Goal: Communication & Community: Answer question/provide support

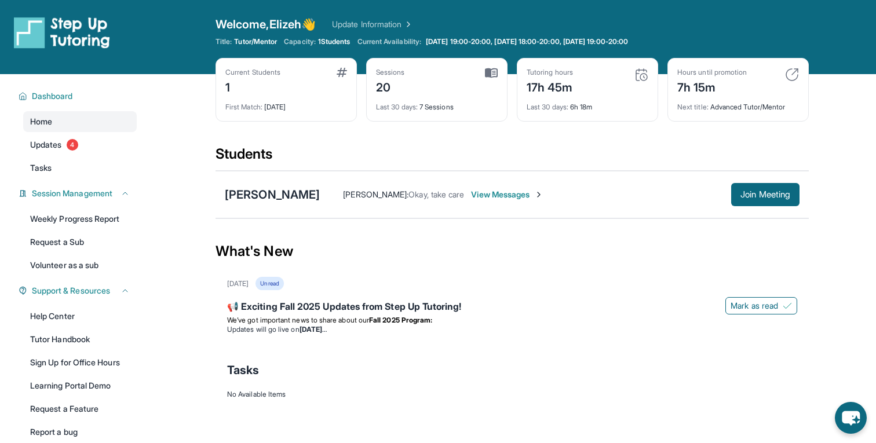
click at [479, 199] on span "View Messages" at bounding box center [507, 195] width 72 height 12
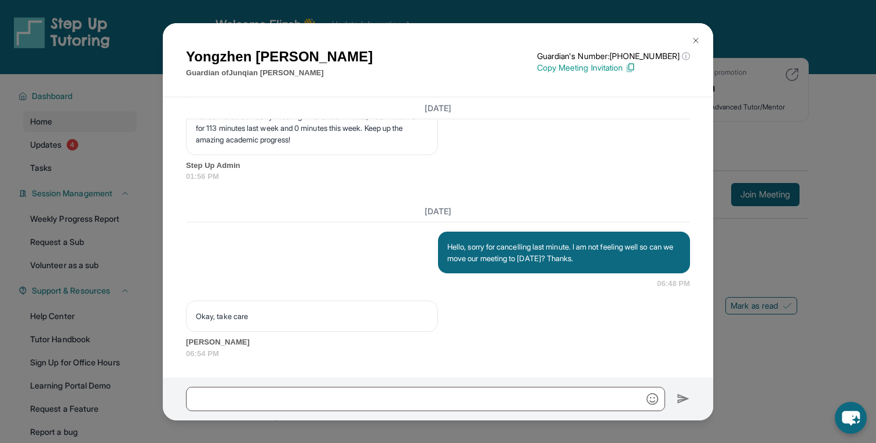
scroll to position [10424, 0]
click at [698, 41] on img at bounding box center [695, 40] width 9 height 9
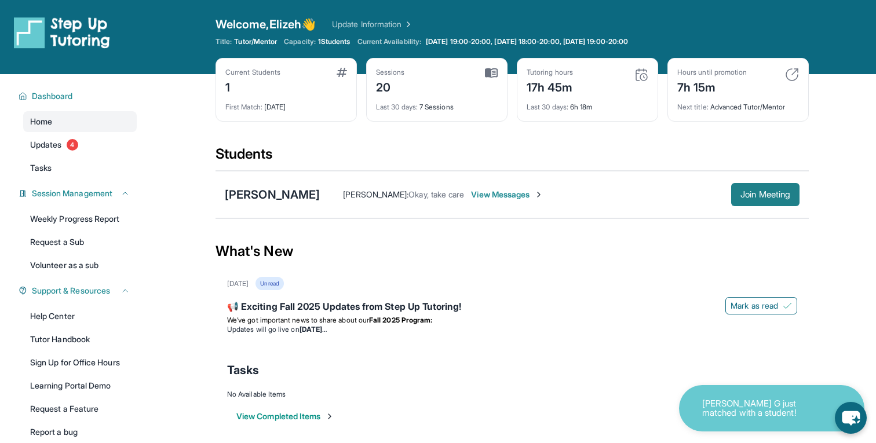
click at [743, 197] on span "Join Meeting" at bounding box center [765, 194] width 50 height 7
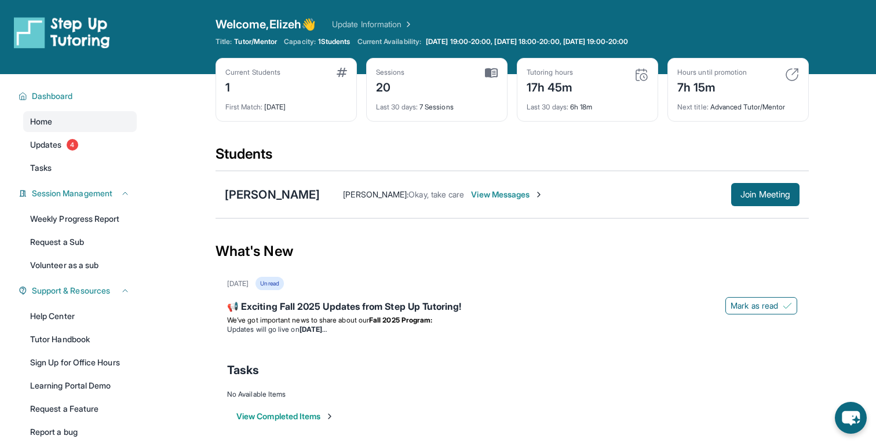
click at [488, 202] on div "[PERSON_NAME] : Okay, take care View Messages Join Meeting" at bounding box center [559, 194] width 479 height 23
click at [484, 196] on span "View Messages" at bounding box center [507, 195] width 72 height 12
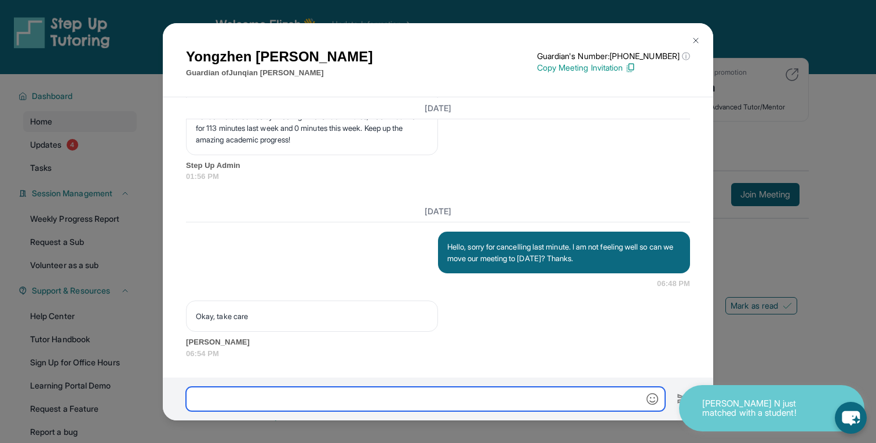
click at [397, 396] on input "text" at bounding box center [425, 399] width 479 height 24
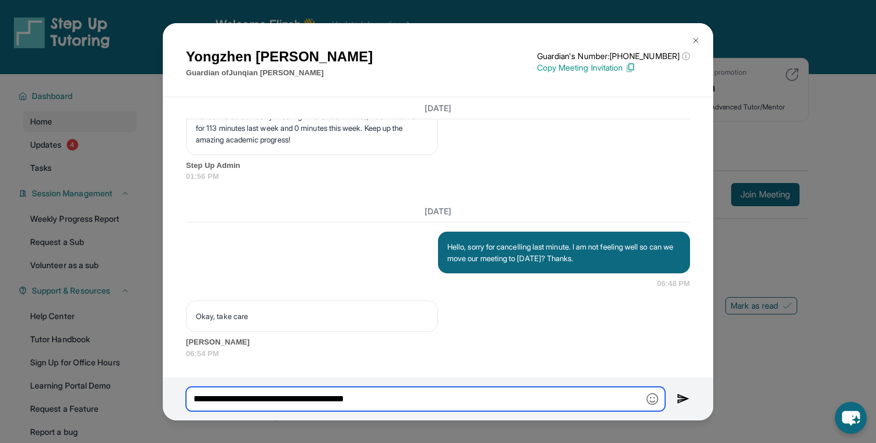
type input "**********"
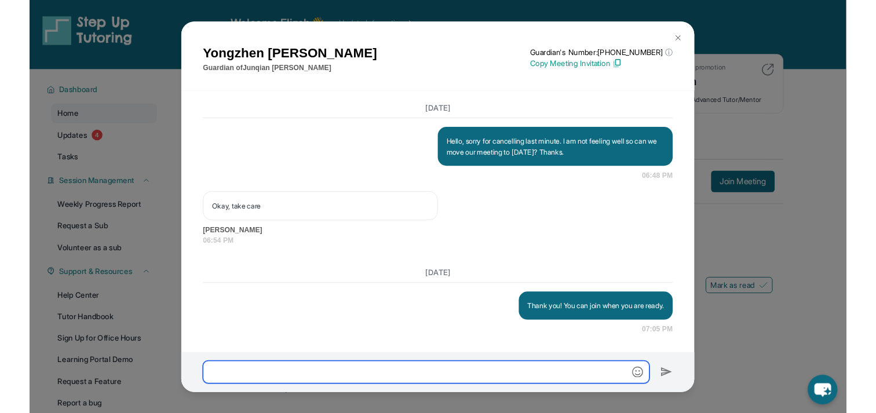
scroll to position [10520, 0]
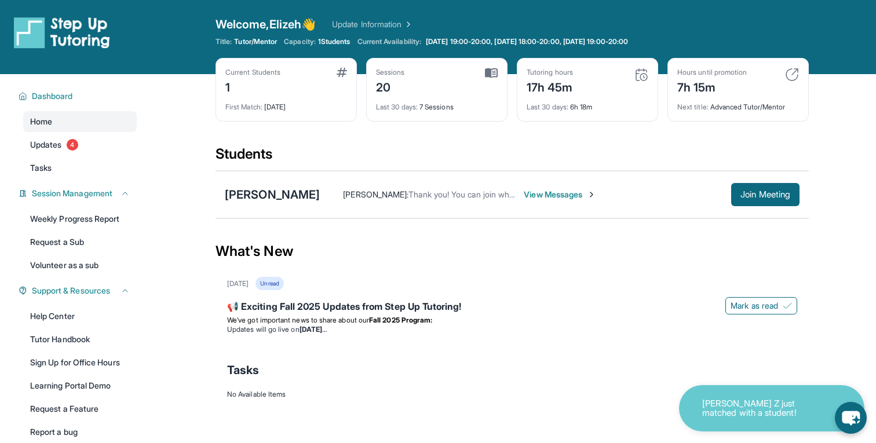
click at [523, 196] on span "View Messages" at bounding box center [559, 195] width 72 height 12
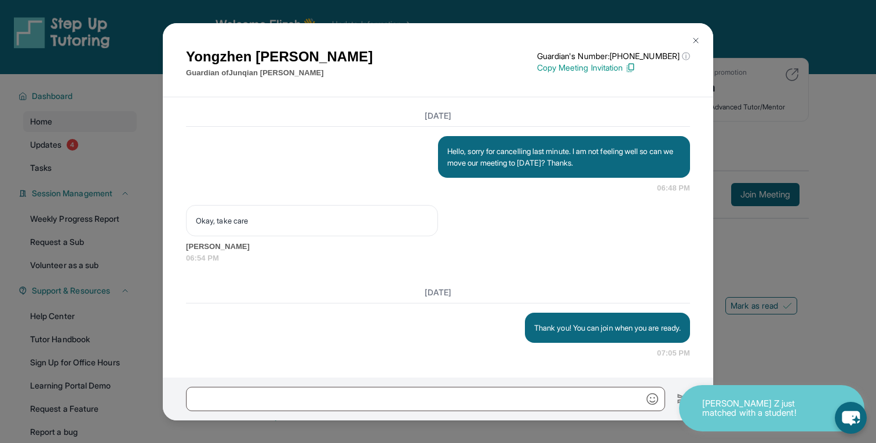
scroll to position [10520, 0]
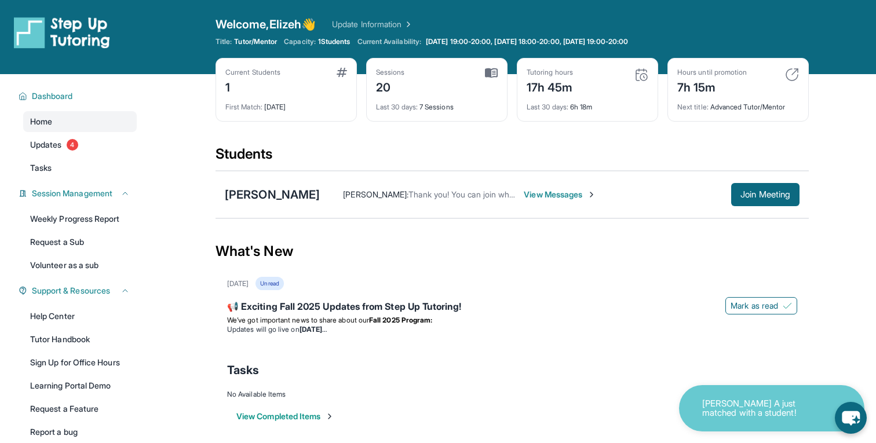
click at [523, 191] on span "View Messages" at bounding box center [559, 195] width 72 height 12
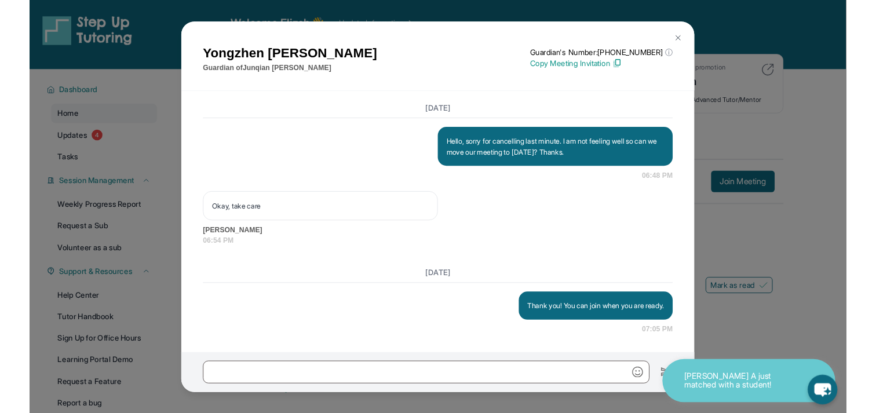
scroll to position [10520, 0]
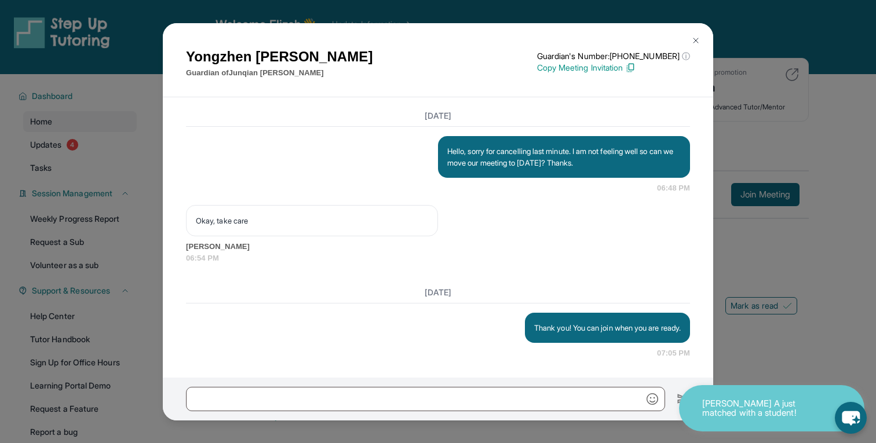
click at [438, 415] on div at bounding box center [438, 399] width 550 height 43
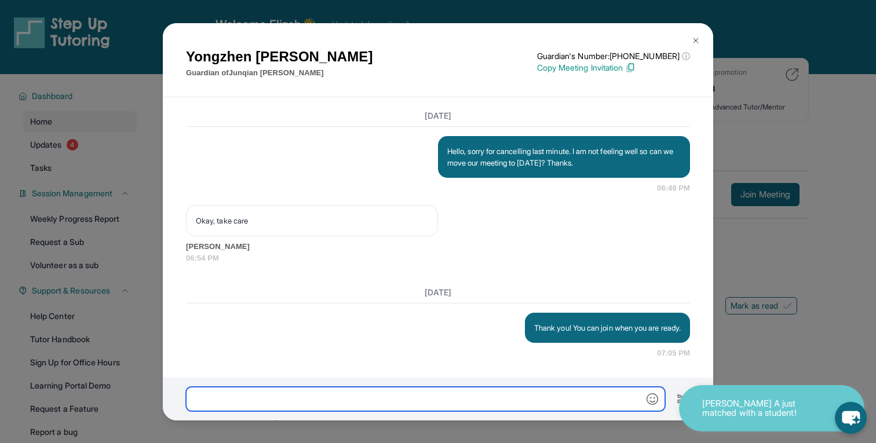
click at [438, 394] on input "text" at bounding box center [425, 399] width 479 height 24
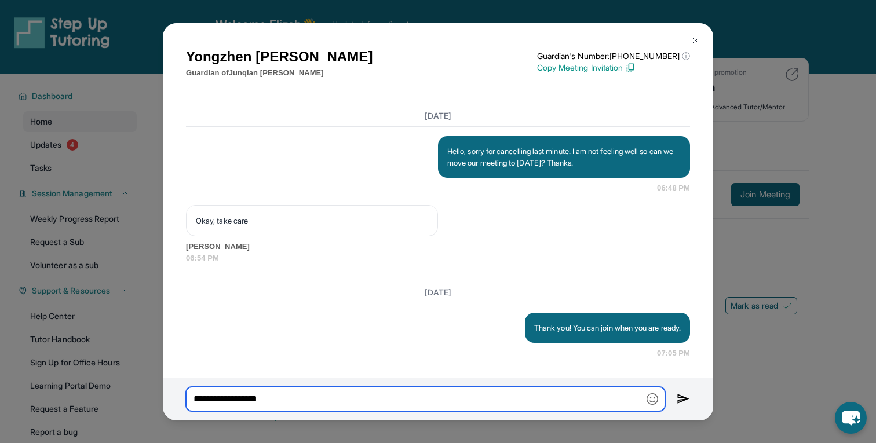
type input "**********"
